Goal: Information Seeking & Learning: Learn about a topic

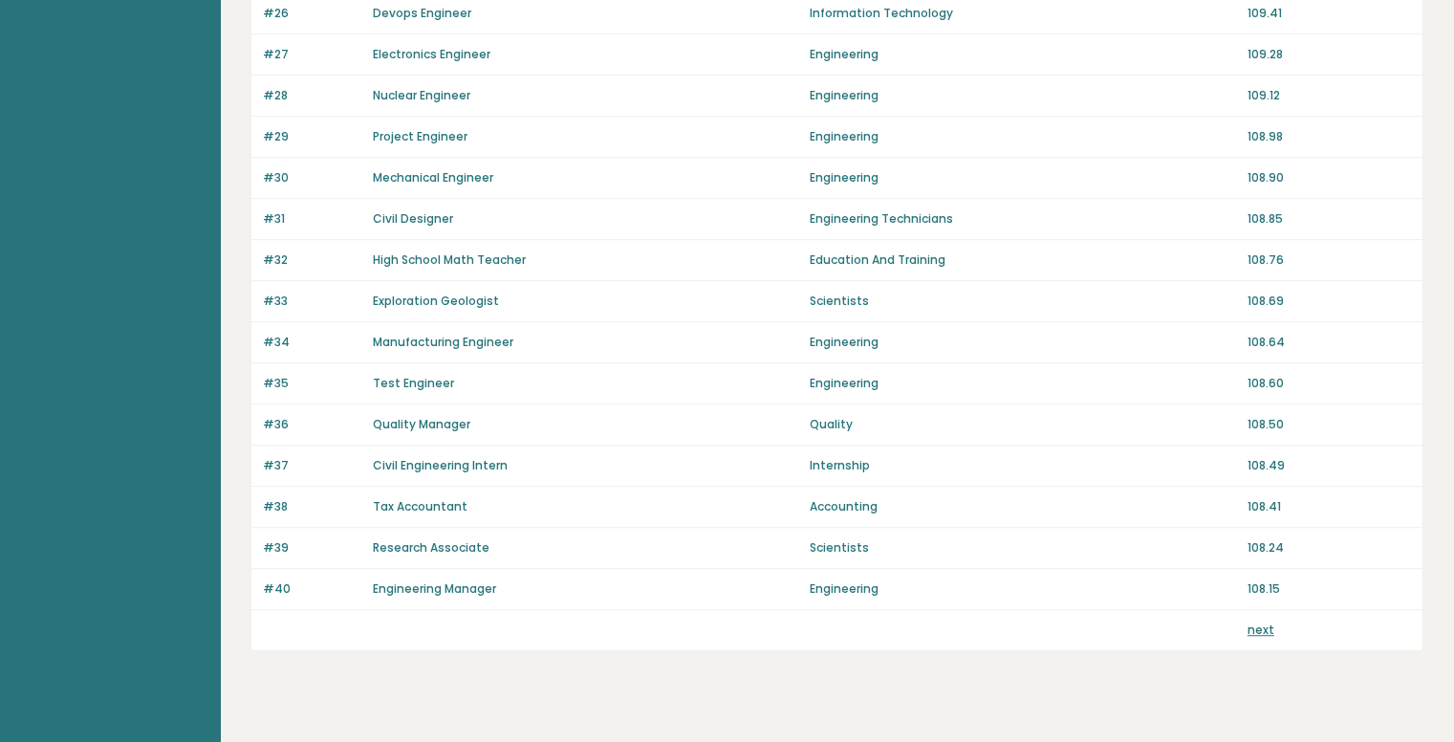
scroll to position [1273, 0]
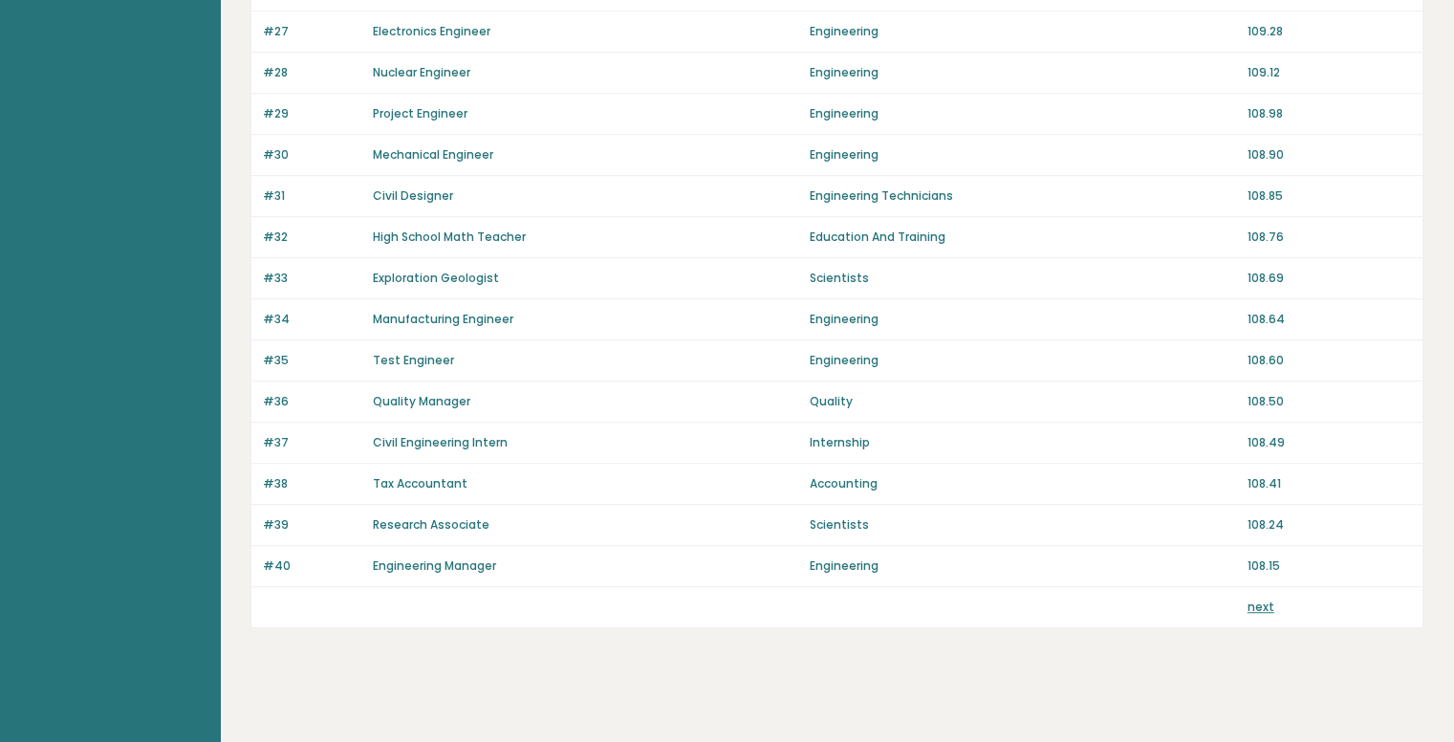
click at [1254, 605] on p "next" at bounding box center [1261, 606] width 27 height 17
click at [1253, 598] on link "next" at bounding box center [1261, 606] width 27 height 16
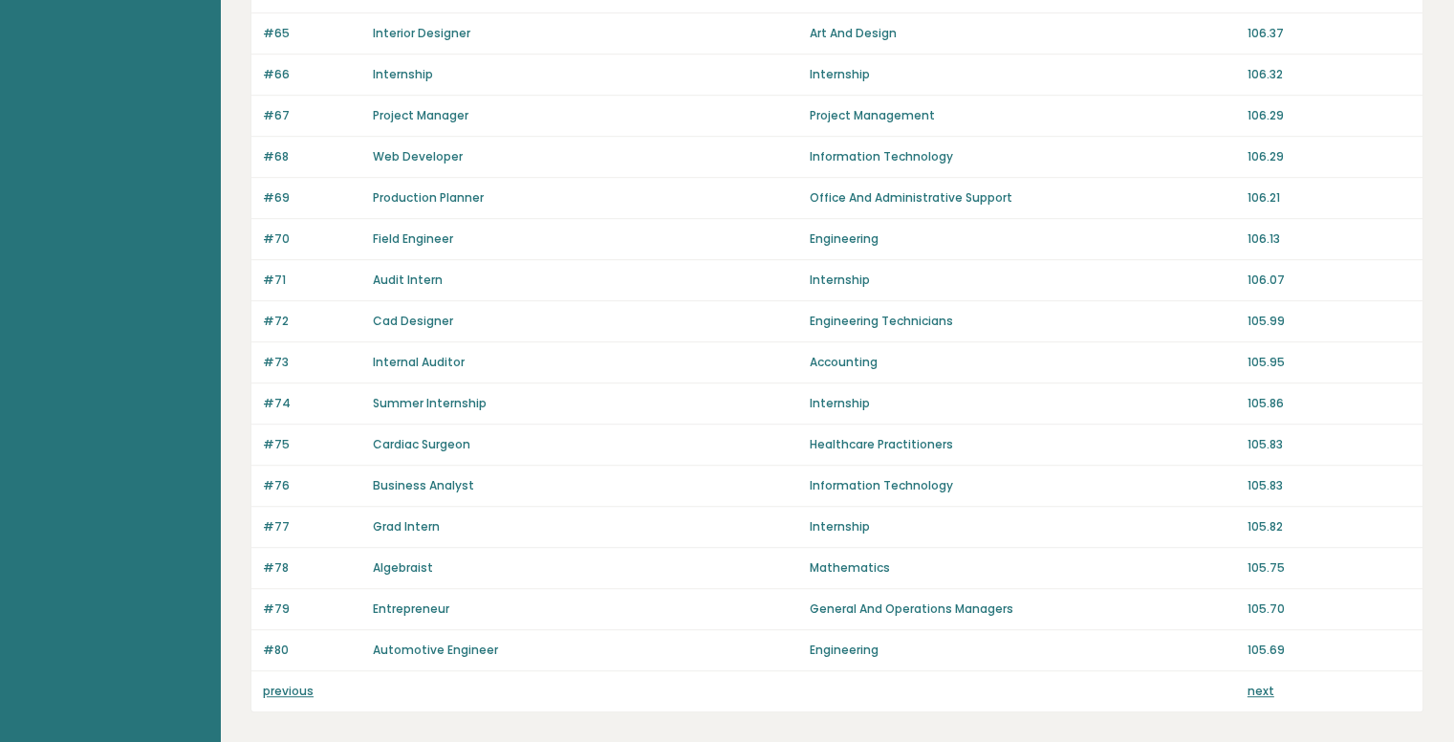
scroll to position [1261, 0]
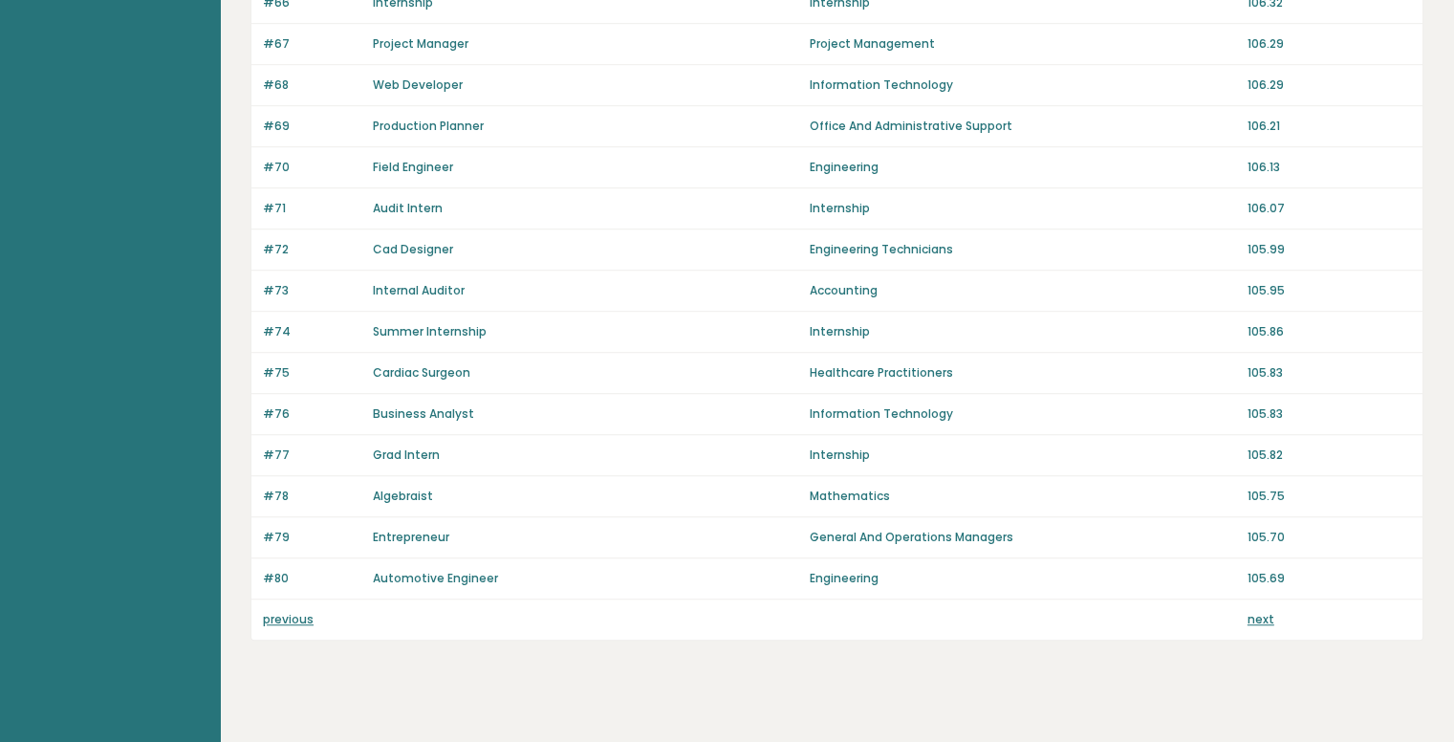
click at [1262, 613] on link "next" at bounding box center [1261, 619] width 27 height 16
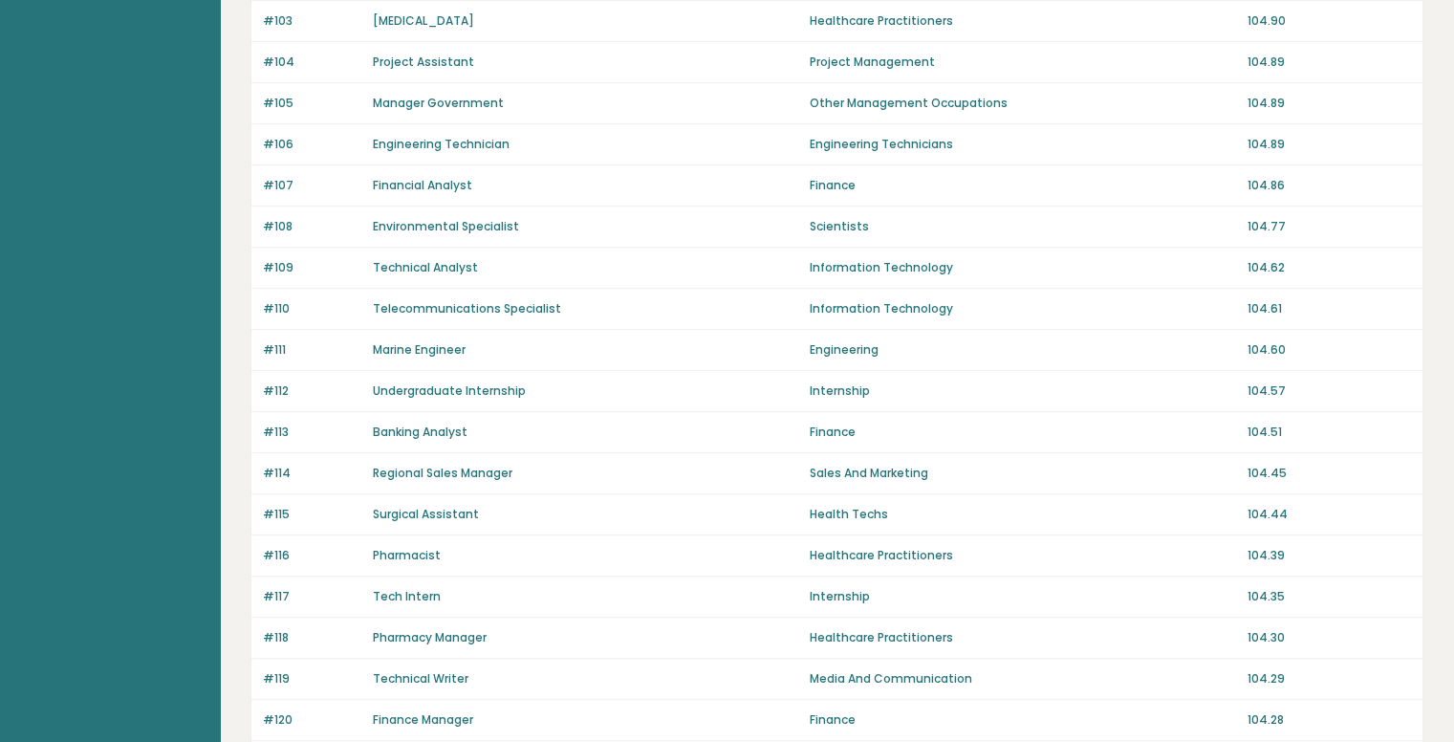
scroll to position [1273, 0]
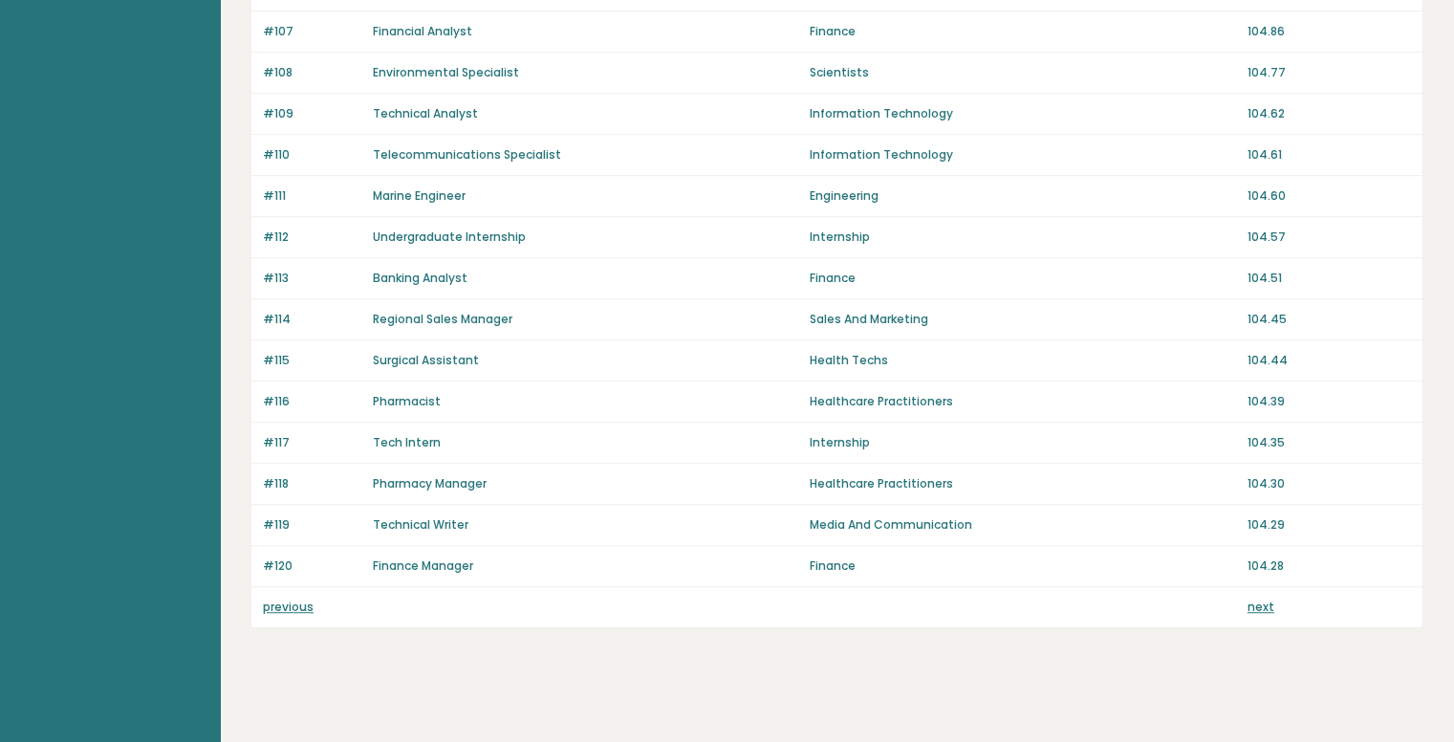
click at [1250, 598] on link "next" at bounding box center [1261, 606] width 27 height 16
